Goal: Information Seeking & Learning: Check status

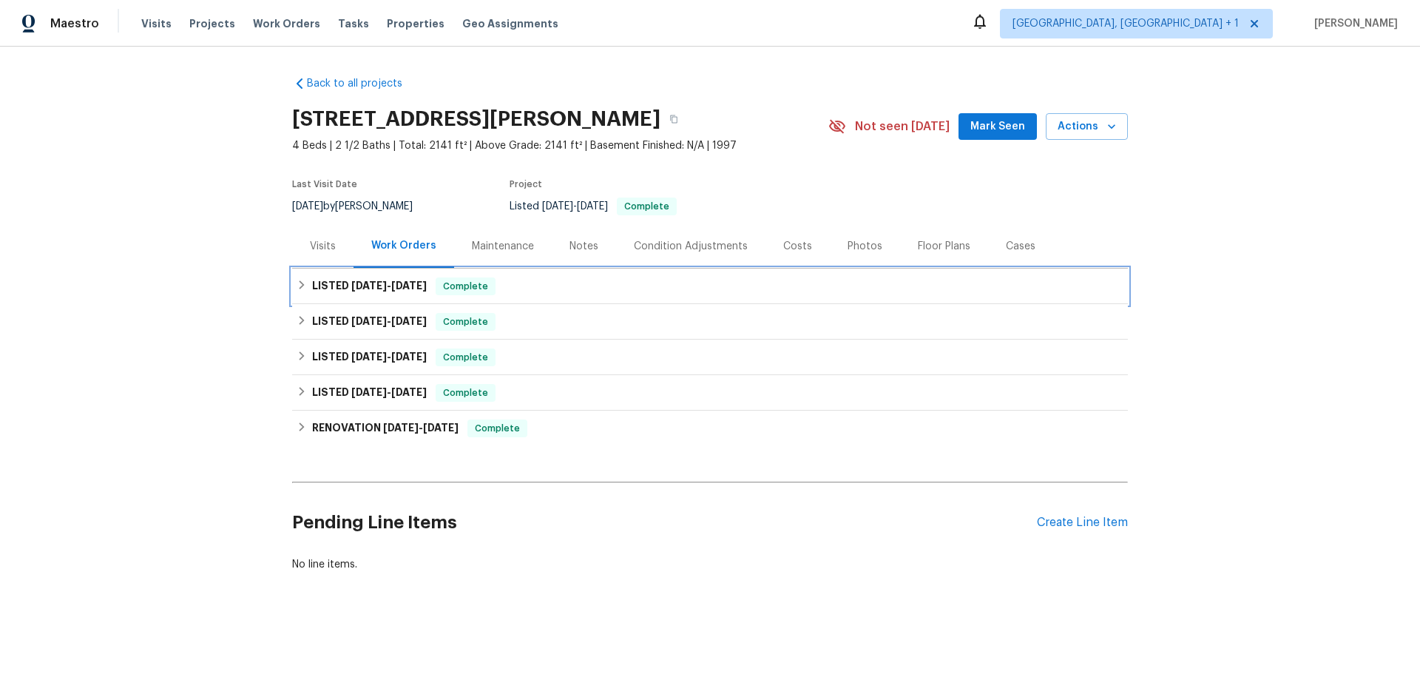
click at [416, 295] on div "LISTED 9/16/25 - 9/23/25 Complete" at bounding box center [710, 285] width 836 height 35
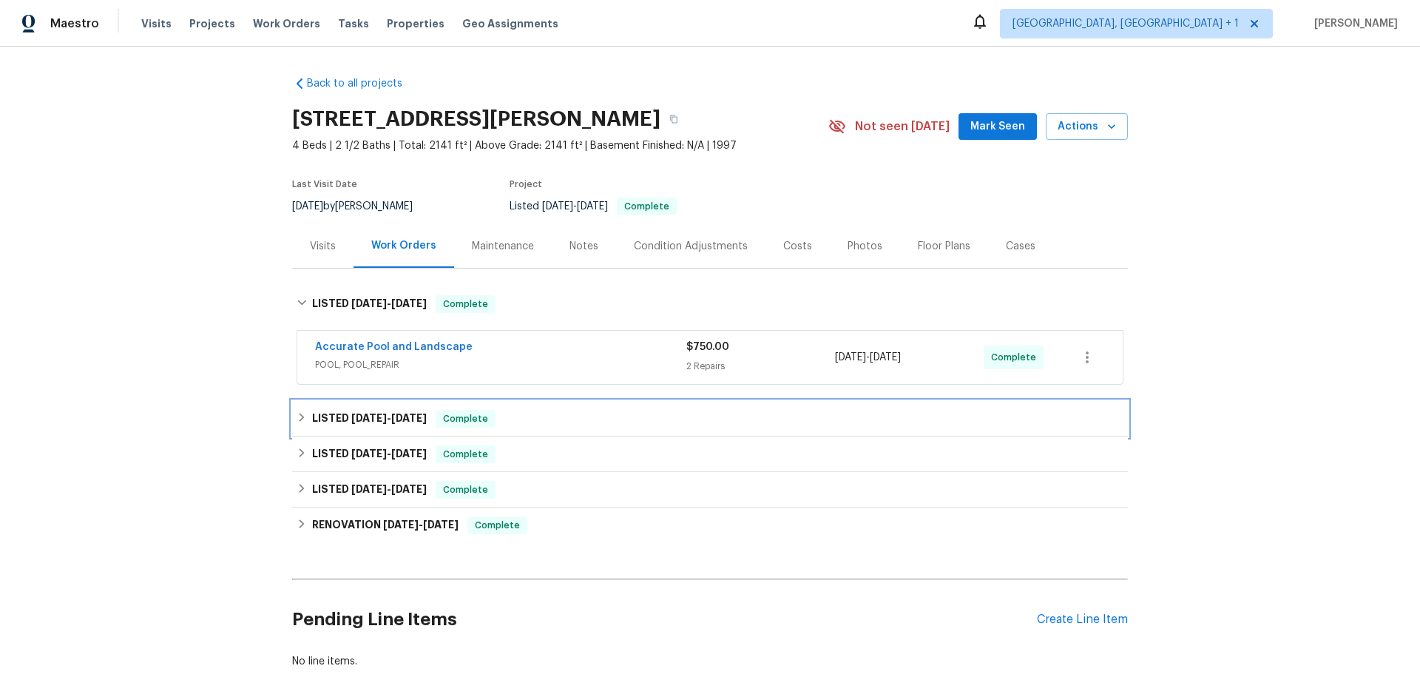
click at [377, 416] on span "8/25/25" at bounding box center [368, 418] width 35 height 10
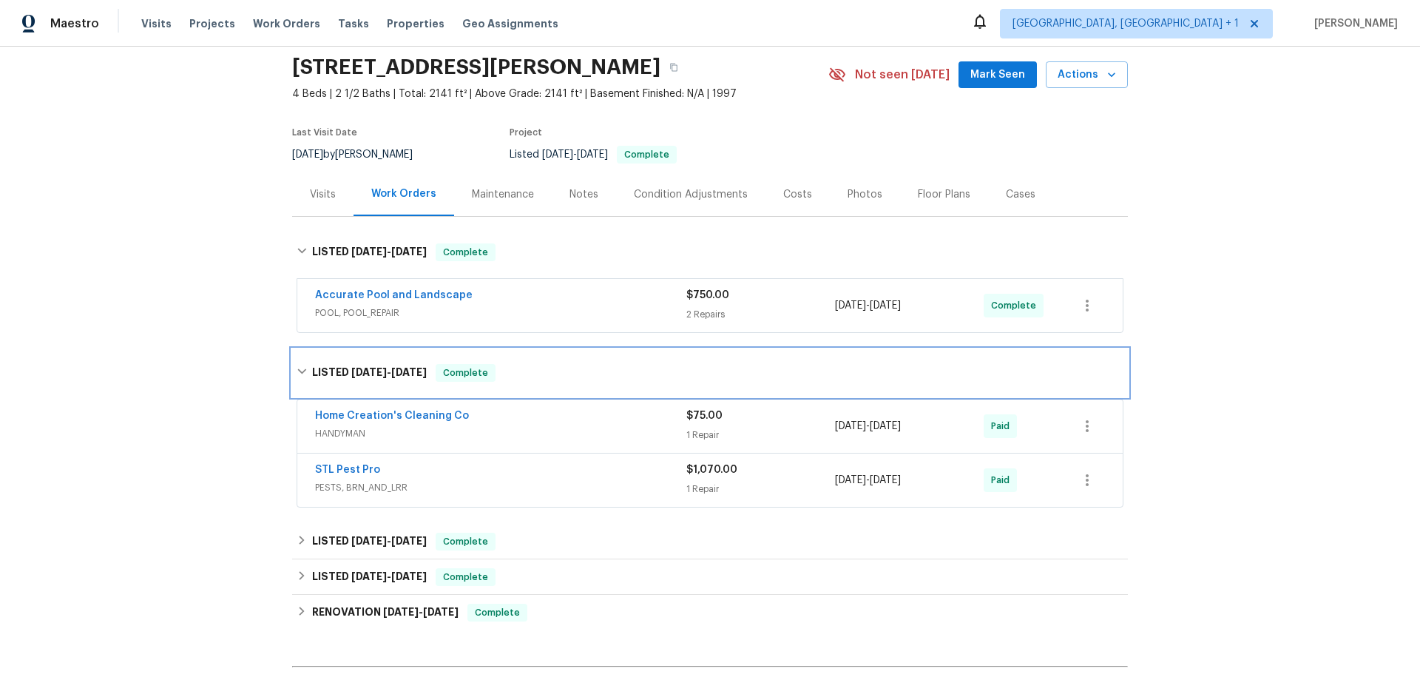
scroll to position [148, 0]
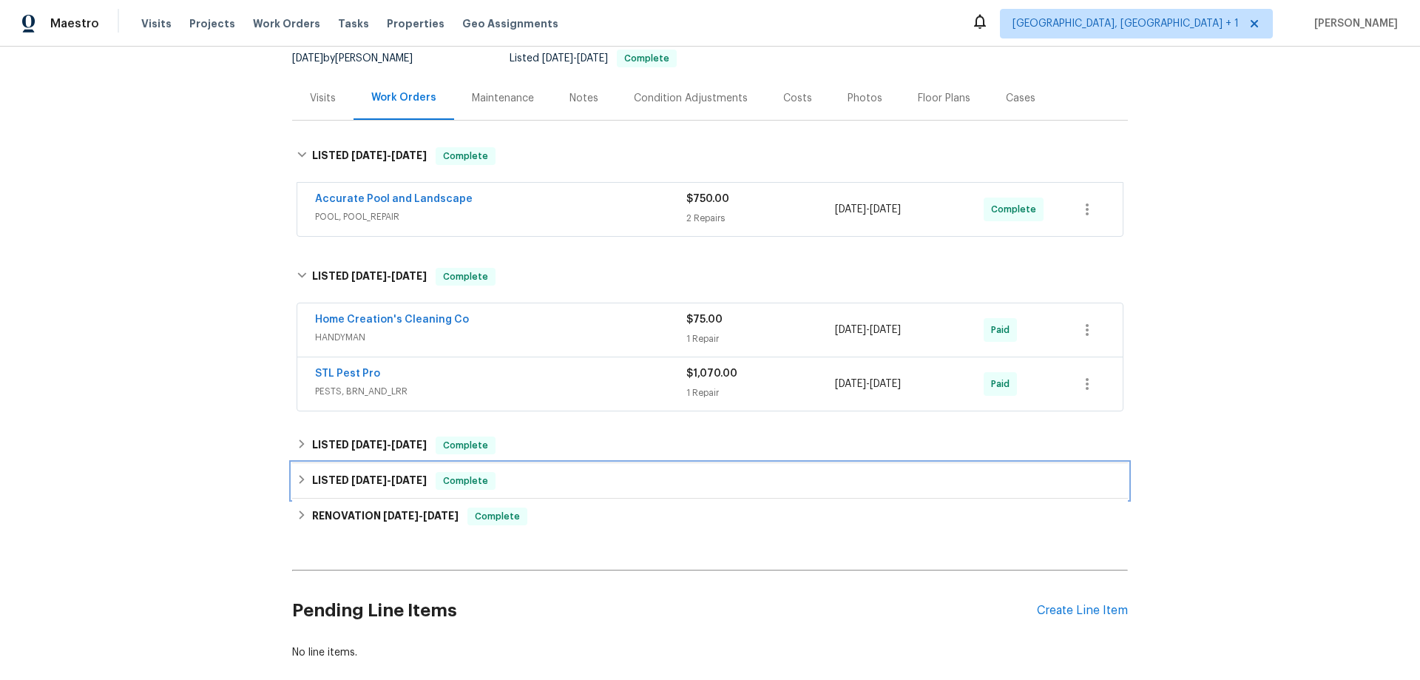
click at [368, 464] on div "LISTED 8/8/25 - 8/11/25 Complete" at bounding box center [710, 480] width 836 height 35
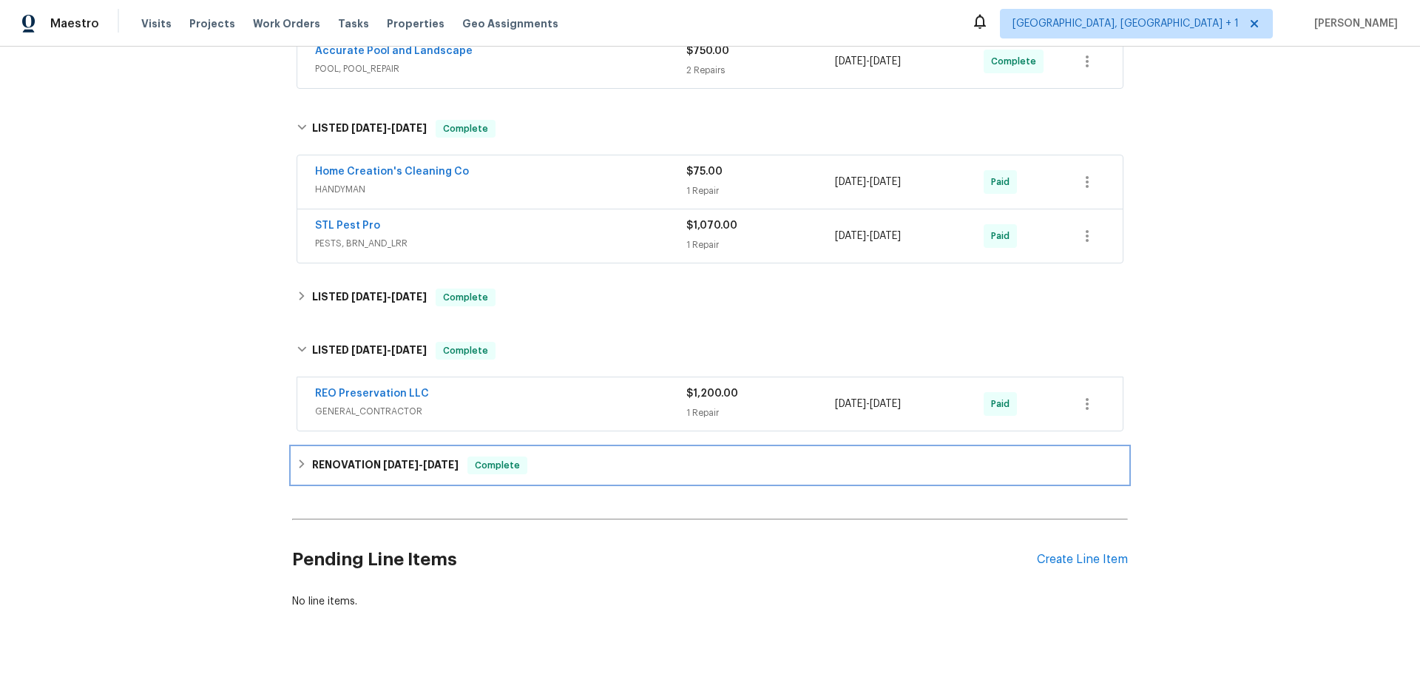
click at [373, 470] on h6 "RENOVATION 3/31/25 - 7/1/25" at bounding box center [385, 465] width 146 height 18
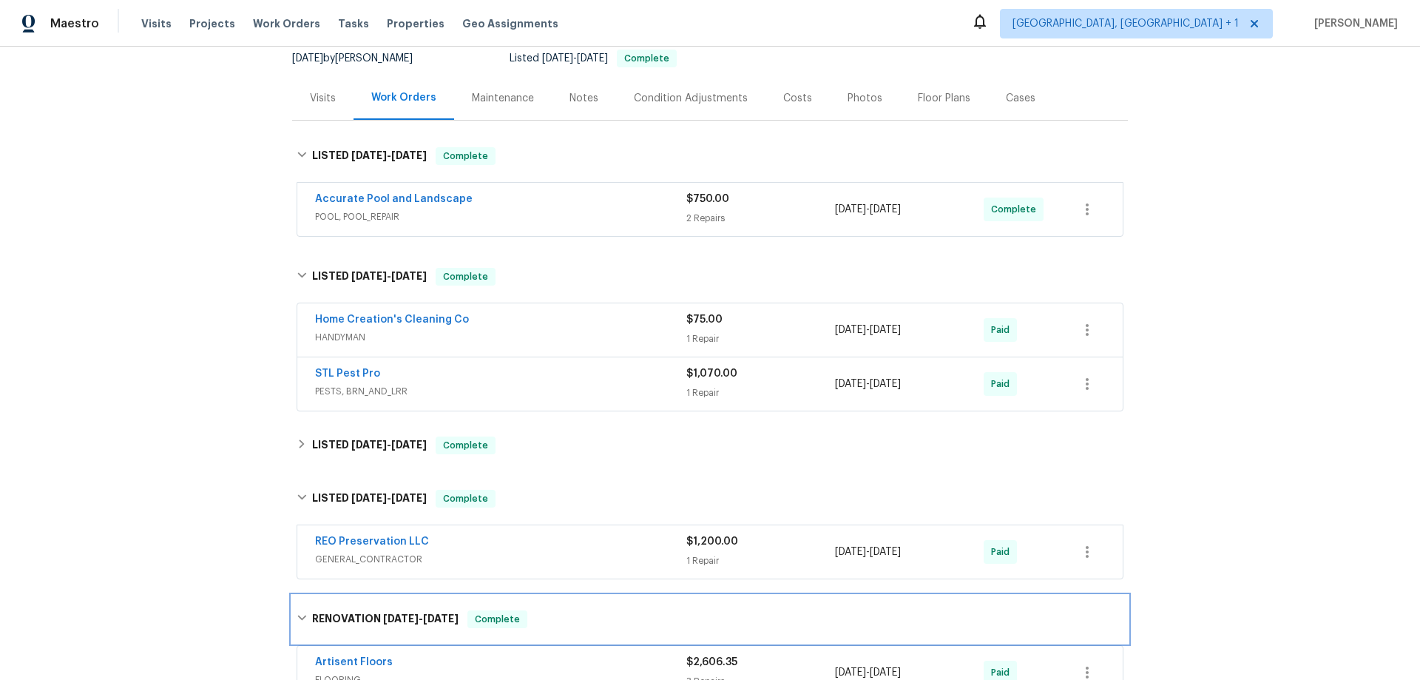
scroll to position [0, 0]
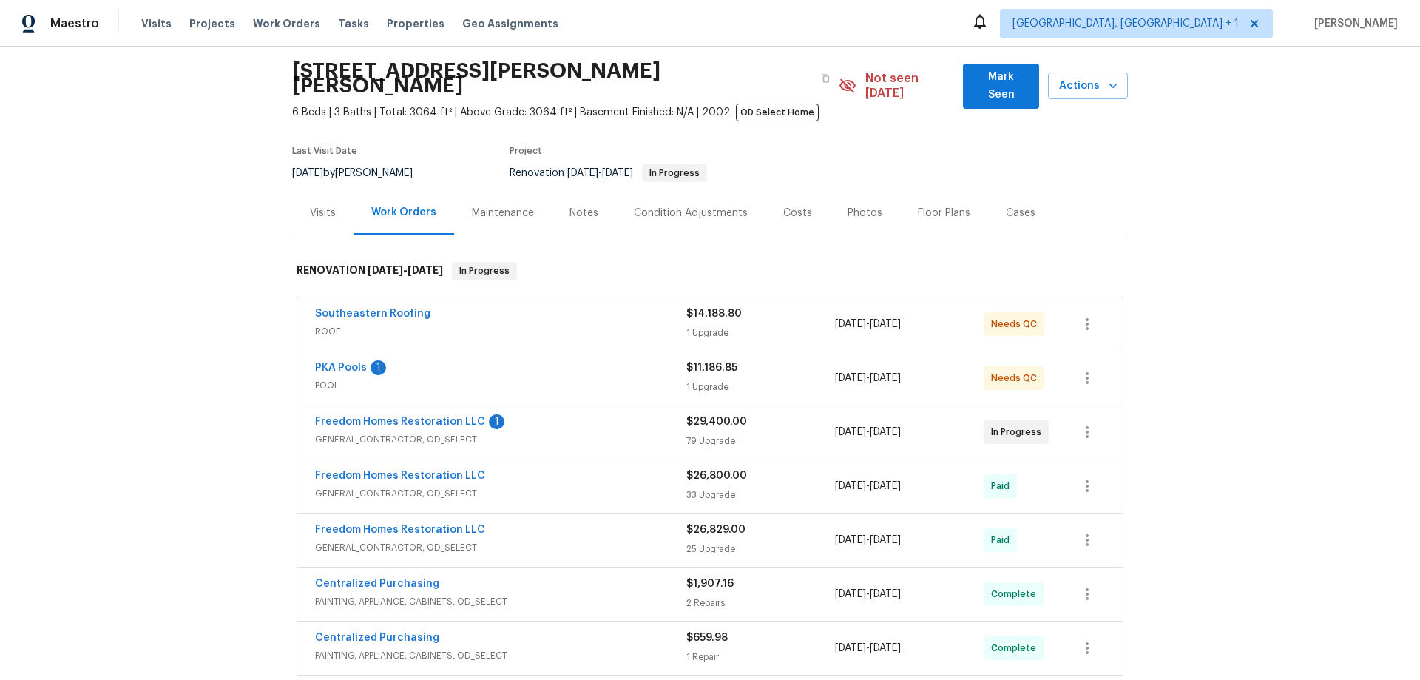
scroll to position [74, 0]
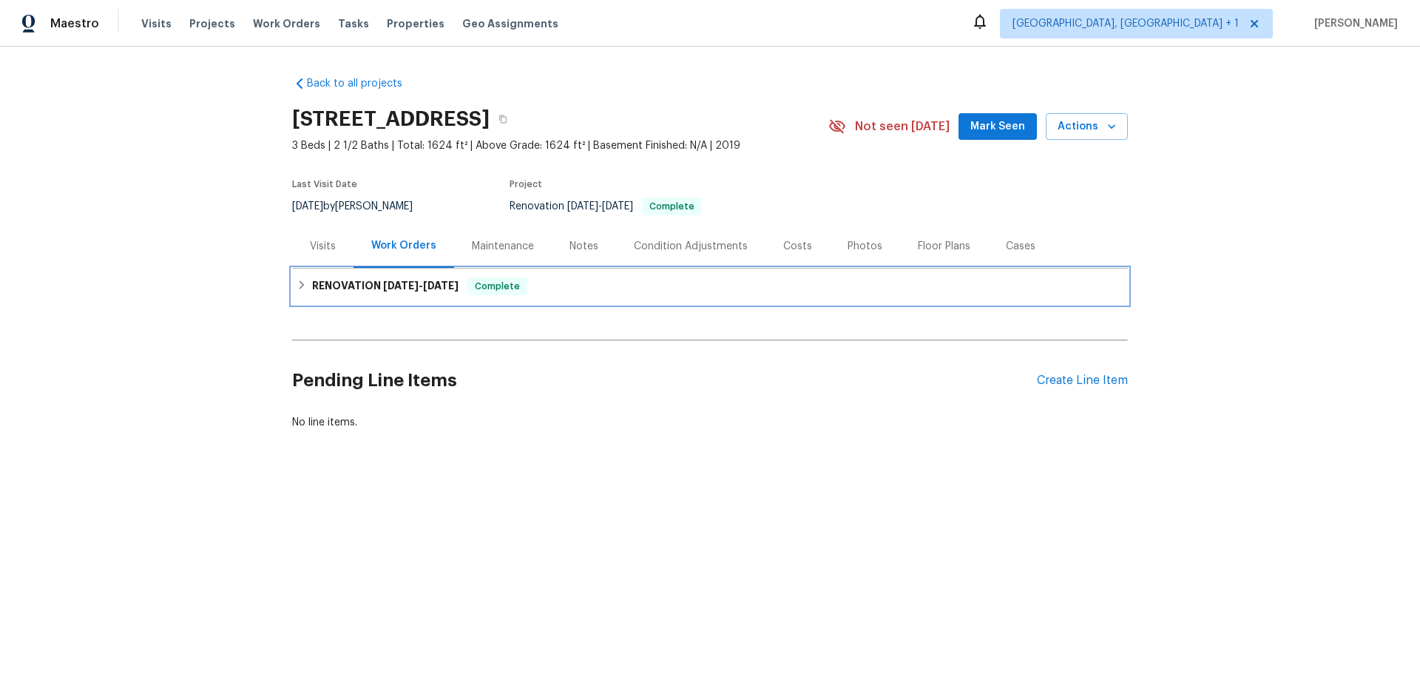
click at [456, 294] on h6 "RENOVATION 9/29/25 - 9/30/25" at bounding box center [385, 286] width 146 height 18
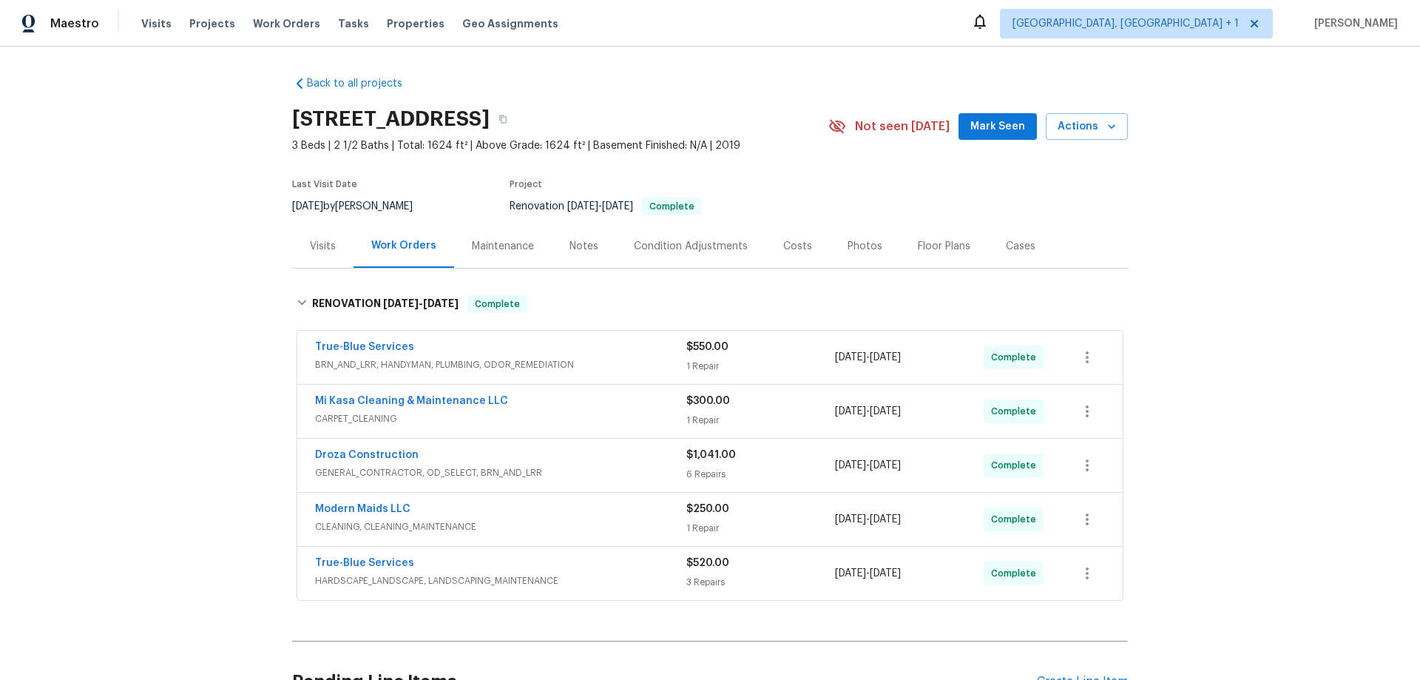
click at [319, 248] on div "Visits" at bounding box center [323, 246] width 26 height 15
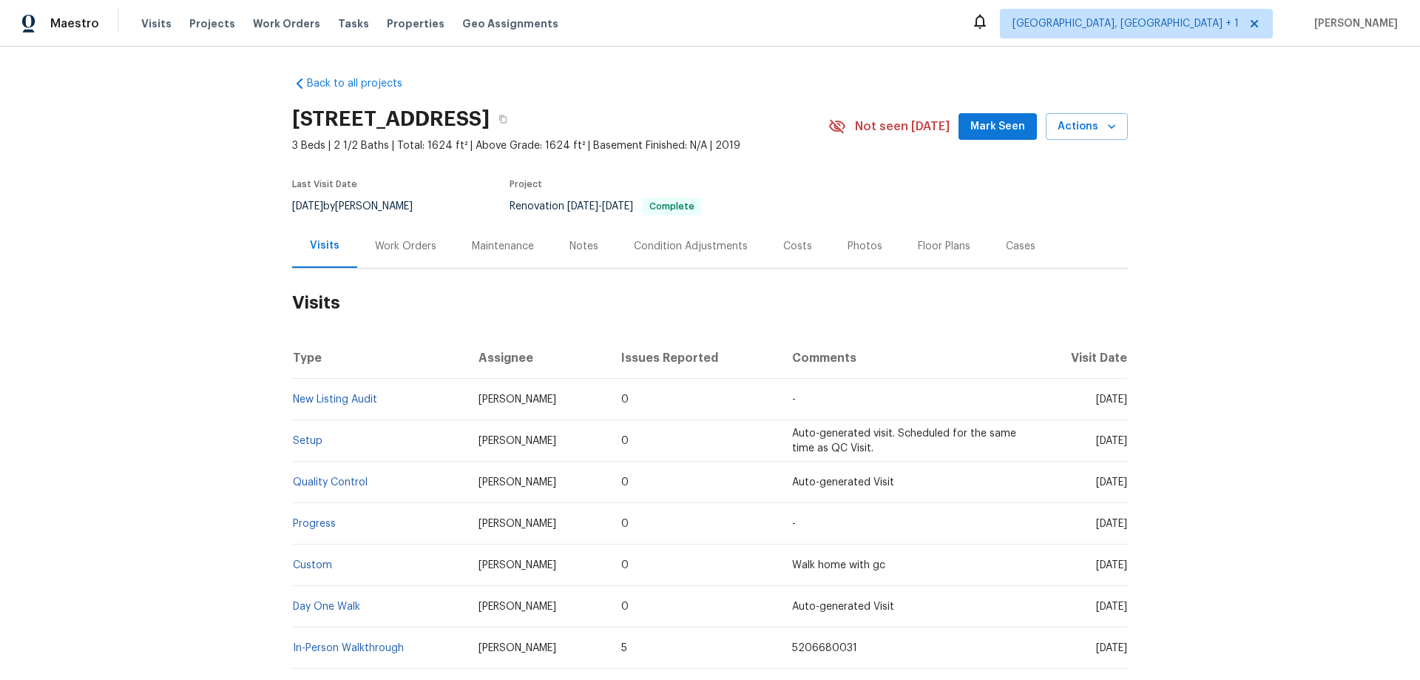
click at [395, 245] on div "Work Orders" at bounding box center [405, 246] width 61 height 15
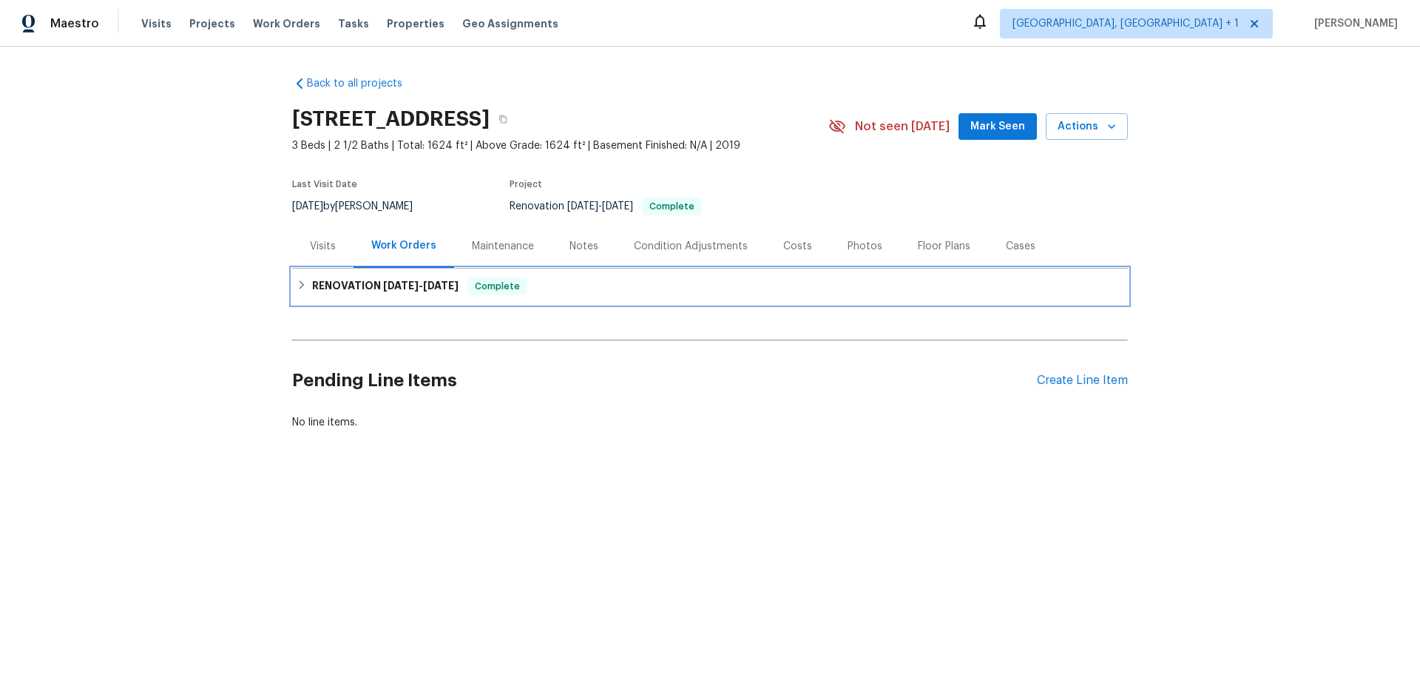
click at [373, 279] on h6 "RENOVATION 9/29/25 - 9/30/25" at bounding box center [385, 286] width 146 height 18
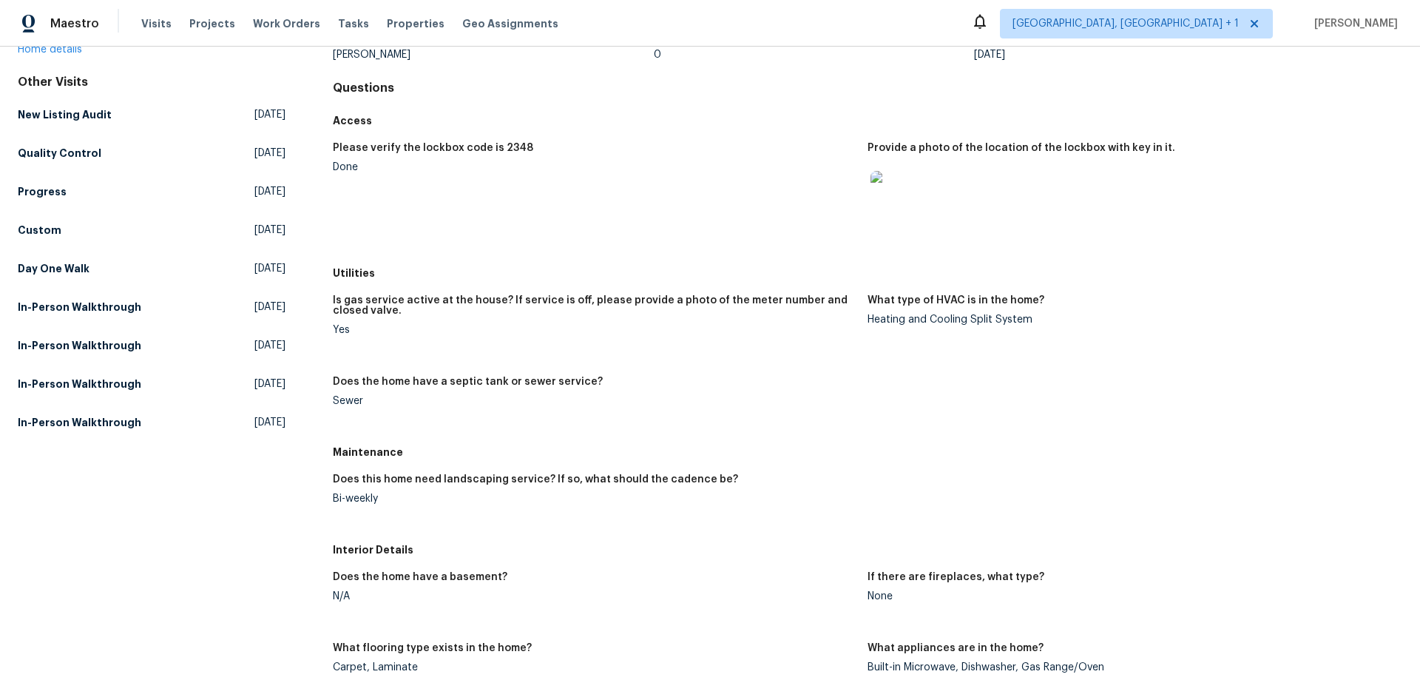
scroll to position [148, 0]
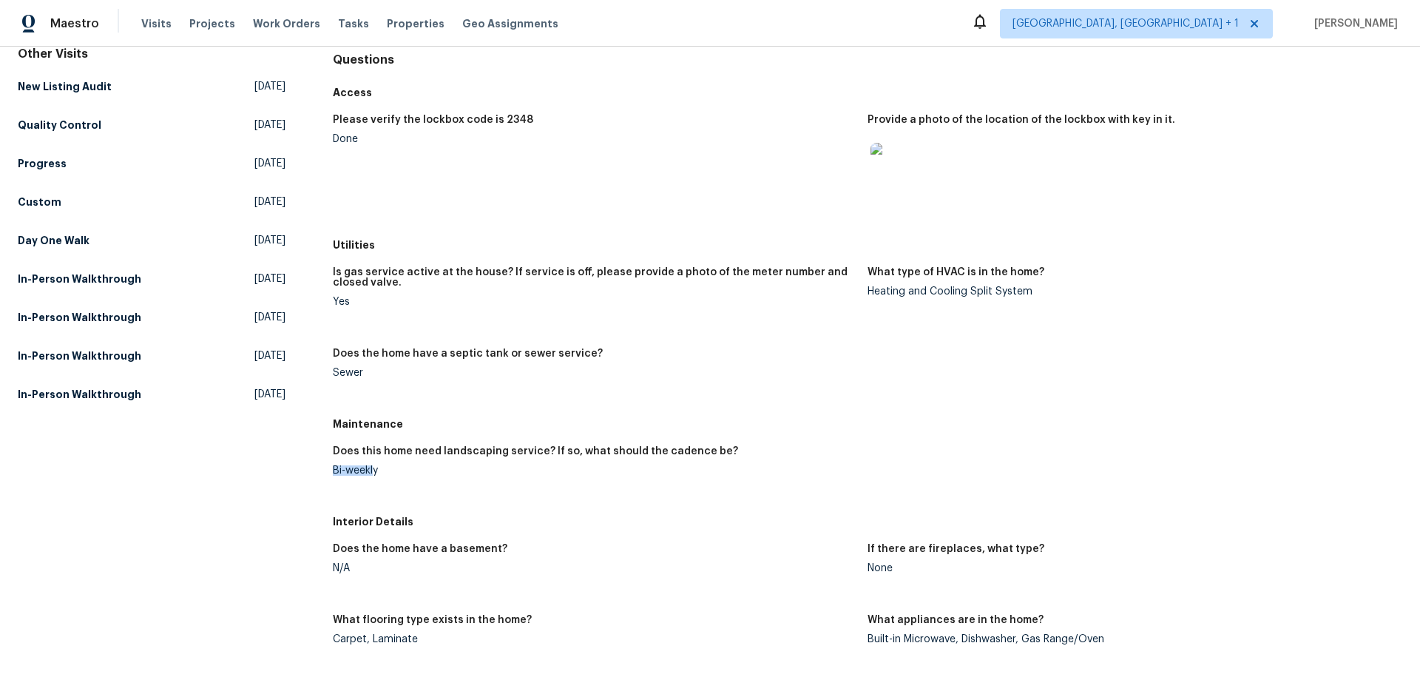
drag, startPoint x: 331, startPoint y: 473, endPoint x: 370, endPoint y: 473, distance: 39.9
click at [370, 473] on div "Bi-weekly" at bounding box center [594, 470] width 523 height 10
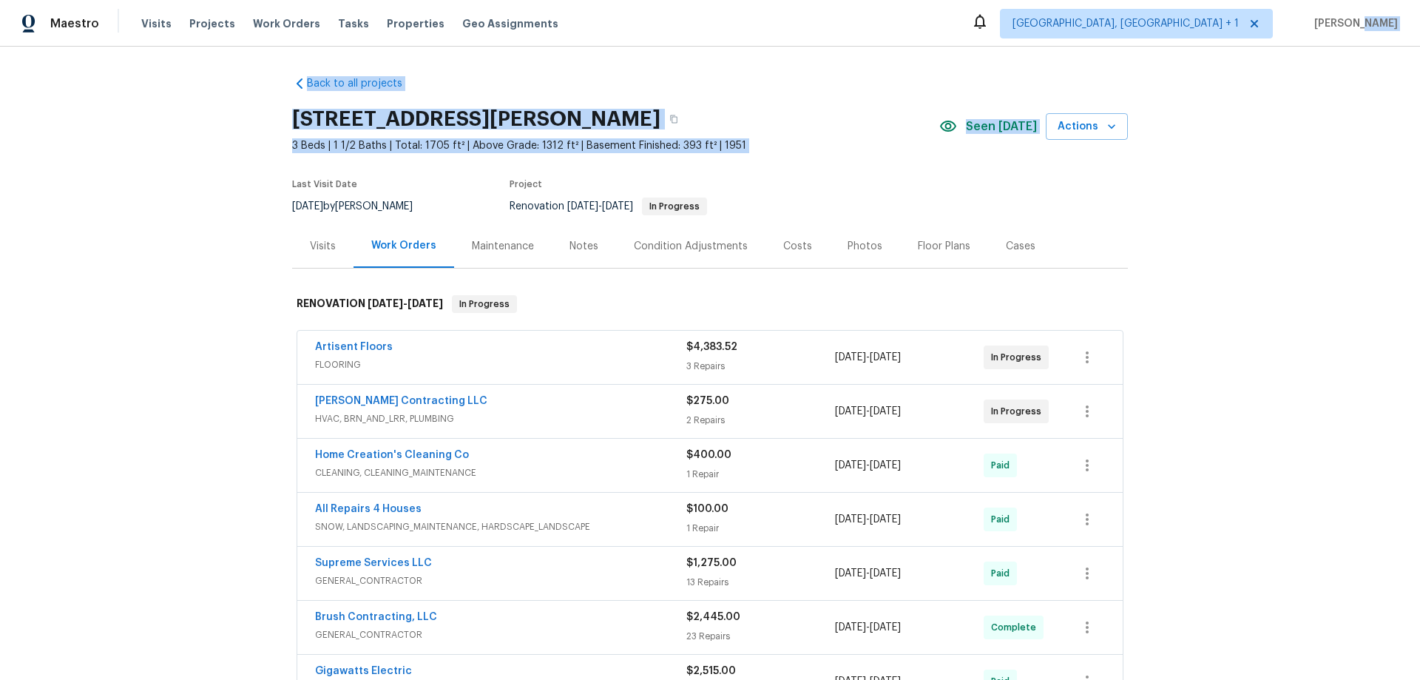
drag, startPoint x: 1402, startPoint y: 121, endPoint x: 1324, endPoint y: -89, distance: 224.6
click at [1324, 0] on html "Maestro Visits Projects Work Orders Tasks Properties Geo Assignments Albuquerqu…" at bounding box center [710, 340] width 1420 height 680
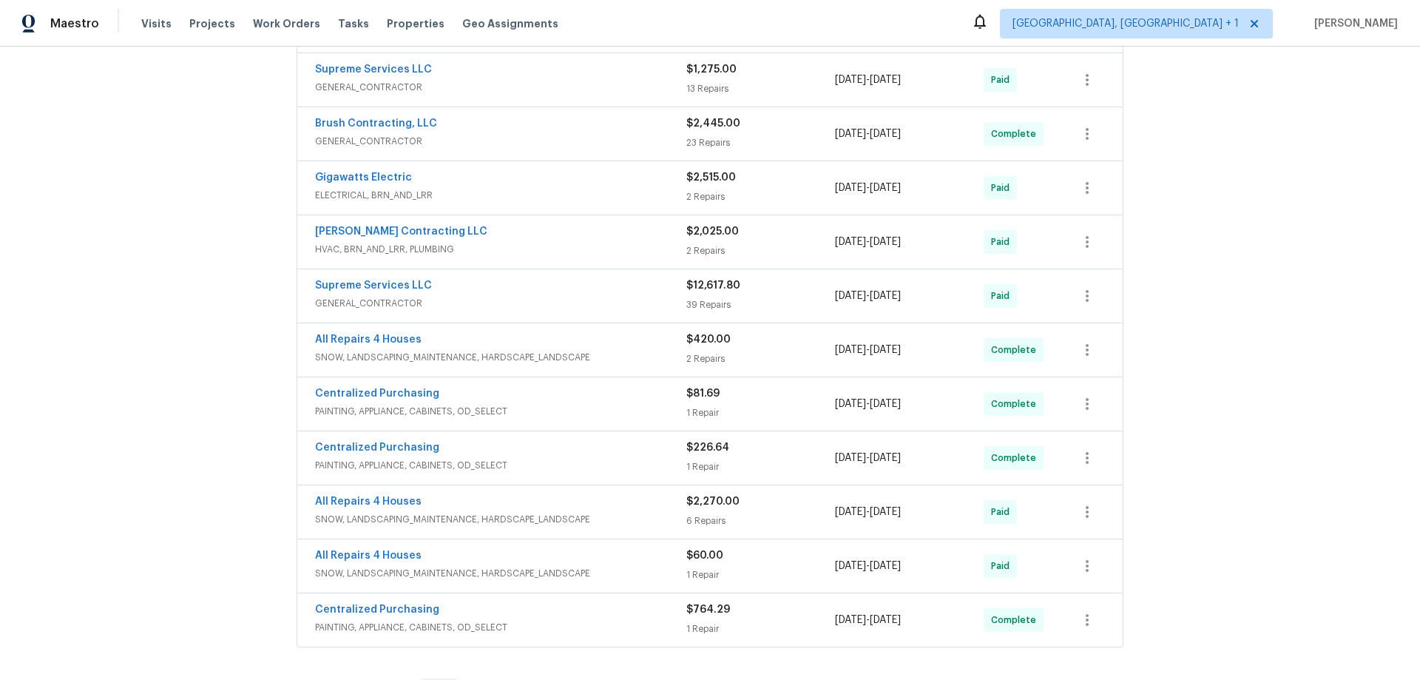
scroll to position [169, 0]
